Goal: Information Seeking & Learning: Learn about a topic

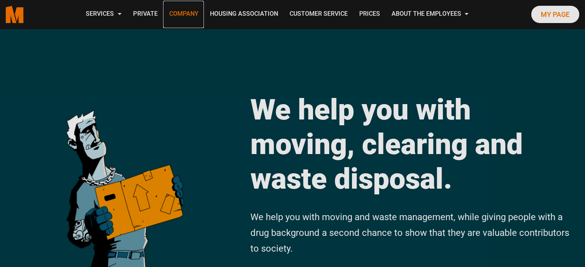
click at [182, 15] on font "Company" at bounding box center [183, 13] width 29 height 7
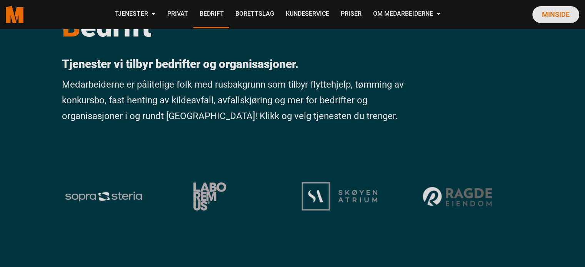
scroll to position [38, 0]
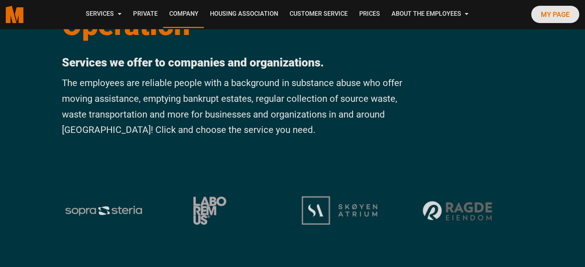
drag, startPoint x: 317, startPoint y: 38, endPoint x: 148, endPoint y: 105, distance: 181.8
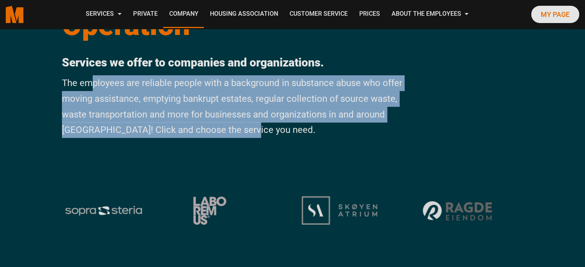
drag, startPoint x: 92, startPoint y: 84, endPoint x: 260, endPoint y: 125, distance: 173.0
click at [259, 126] on p "The employees are reliable people with a background in substance abuse who offe…" at bounding box center [234, 106] width 344 height 63
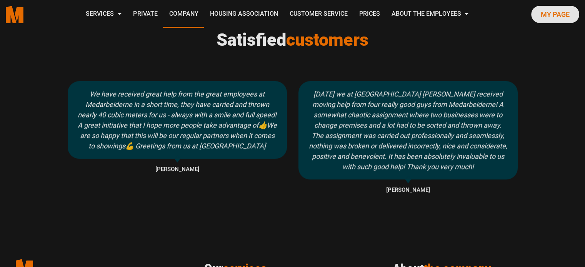
scroll to position [1035, 0]
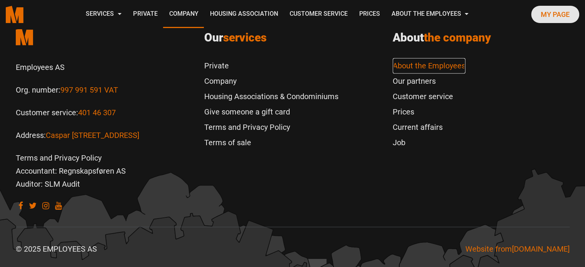
click at [436, 64] on font "About the Employees" at bounding box center [429, 65] width 73 height 9
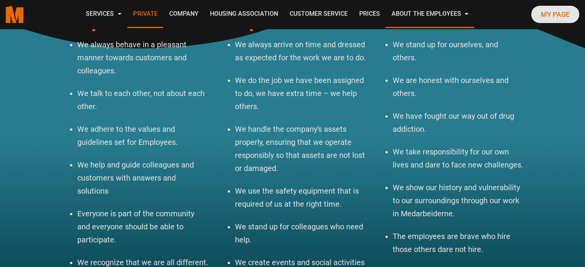
scroll to position [666, 0]
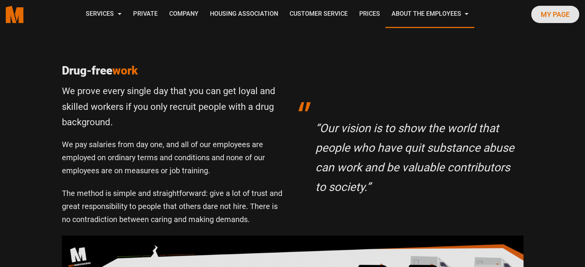
scroll to position [199, 0]
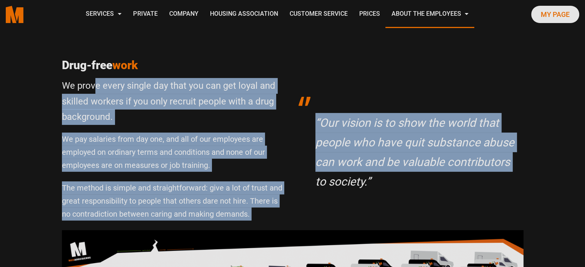
drag, startPoint x: 97, startPoint y: 82, endPoint x: 302, endPoint y: 207, distance: 240.6
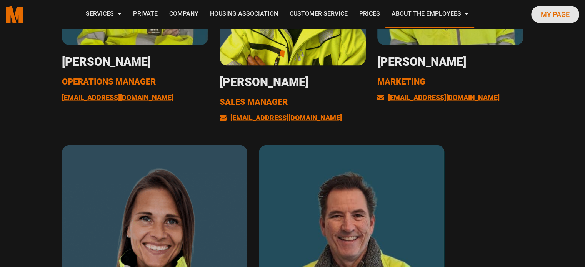
scroll to position [1413, 0]
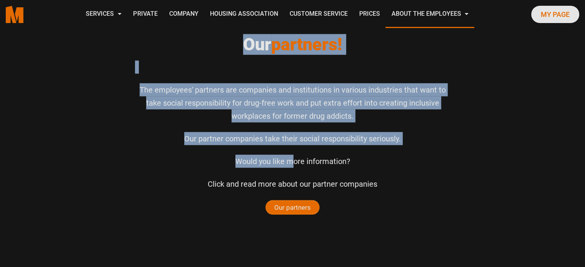
drag, startPoint x: 185, startPoint y: 70, endPoint x: 295, endPoint y: 164, distance: 144.7
click at [295, 164] on div "Our partners! The employees' partners are companies and institutions in various…" at bounding box center [292, 145] width 327 height 223
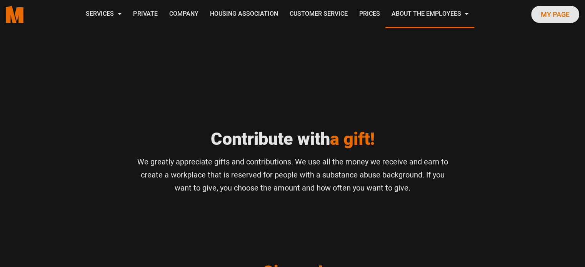
scroll to position [2061, 0]
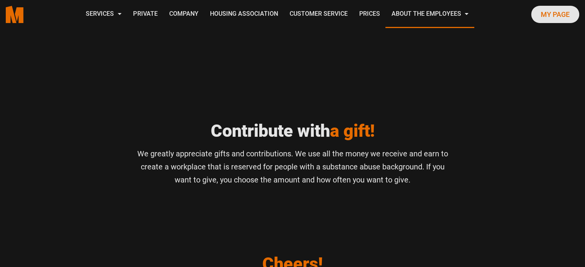
click at [326, 169] on font "We greatly appreciate gifts and contributions. We use all the money we receive …" at bounding box center [292, 166] width 311 height 35
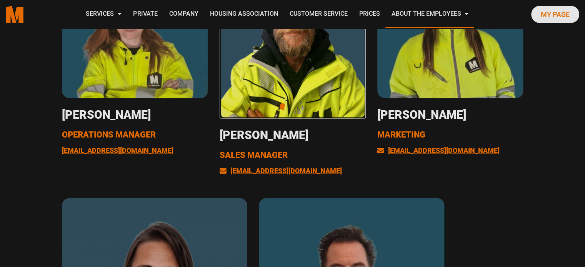
click at [328, 33] on img at bounding box center [293, 35] width 146 height 167
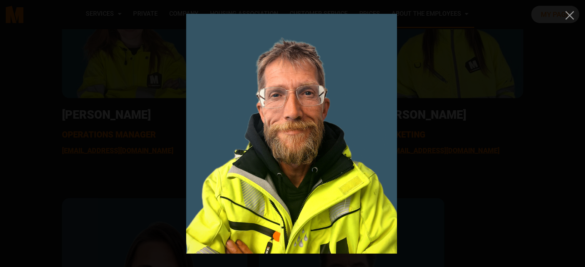
click at [543, 194] on div at bounding box center [292, 133] width 585 height 267
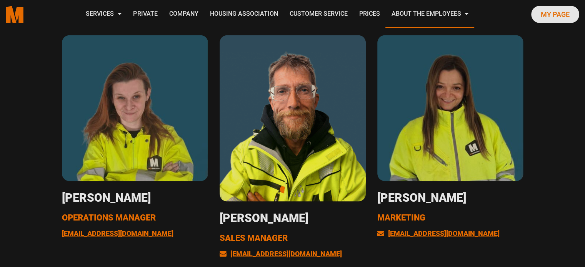
scroll to position [1277, 0]
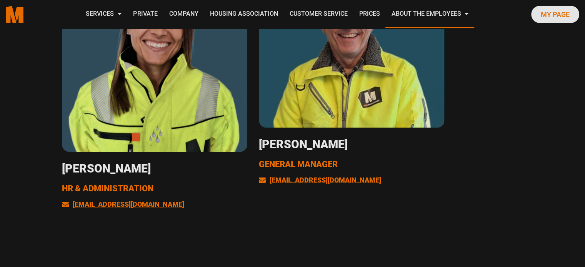
scroll to position [1616, 0]
